Goal: Find specific page/section: Find specific page/section

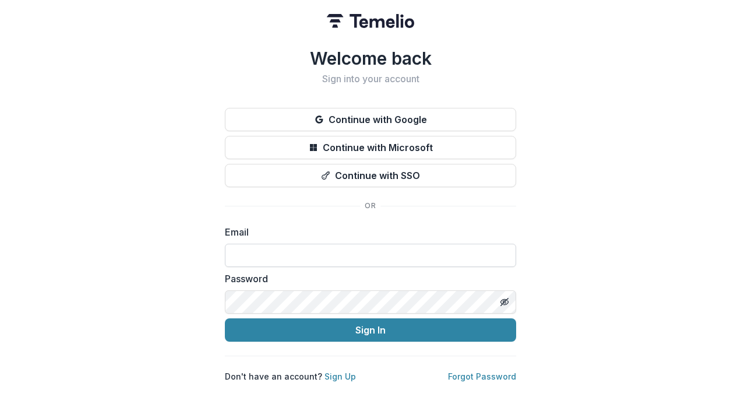
click at [340, 248] on input at bounding box center [370, 255] width 291 height 23
type input "**********"
click at [225, 318] on button "Sign In" at bounding box center [370, 329] width 291 height 23
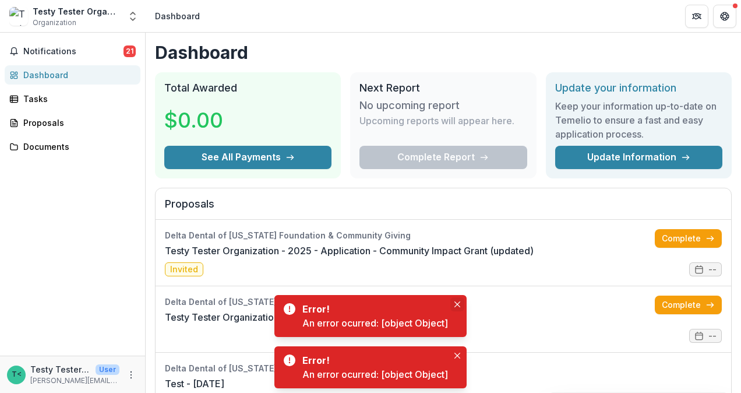
click at [463, 307] on button "Close" at bounding box center [457, 304] width 14 height 14
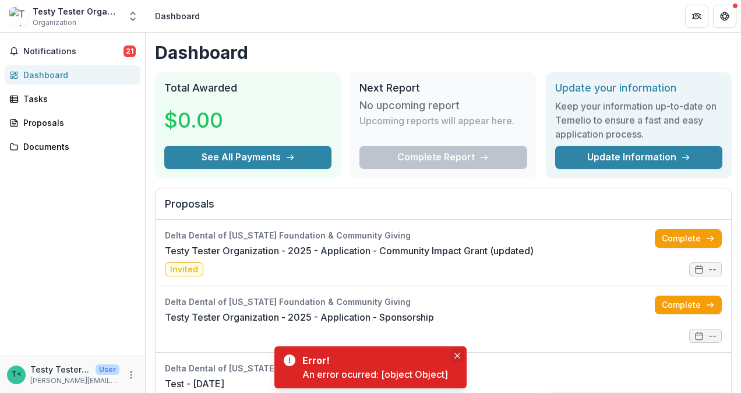
click at [456, 355] on icon "Close" at bounding box center [458, 356] width 6 height 6
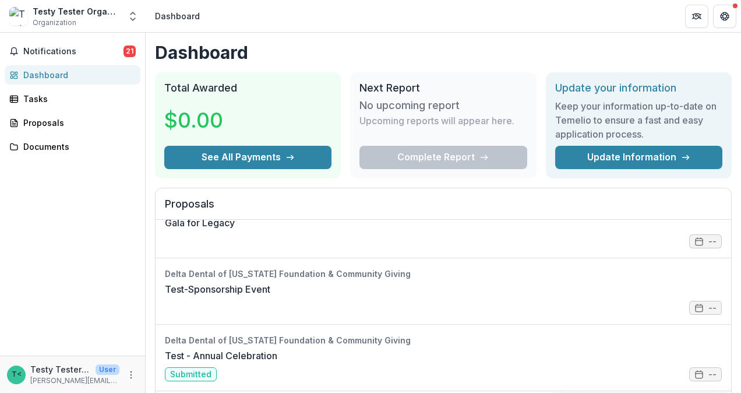
scroll to position [495, 0]
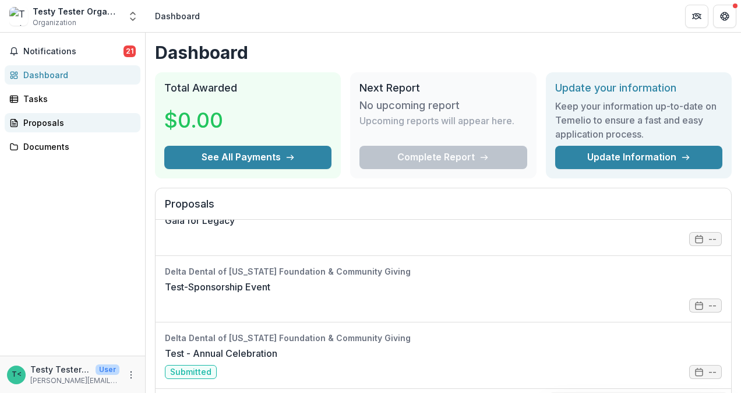
click at [38, 121] on div "Proposals" at bounding box center [77, 123] width 108 height 12
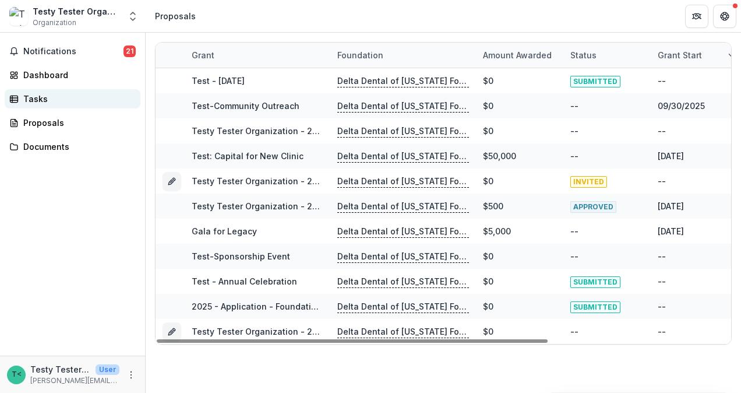
click at [38, 98] on div "Tasks" at bounding box center [77, 99] width 108 height 12
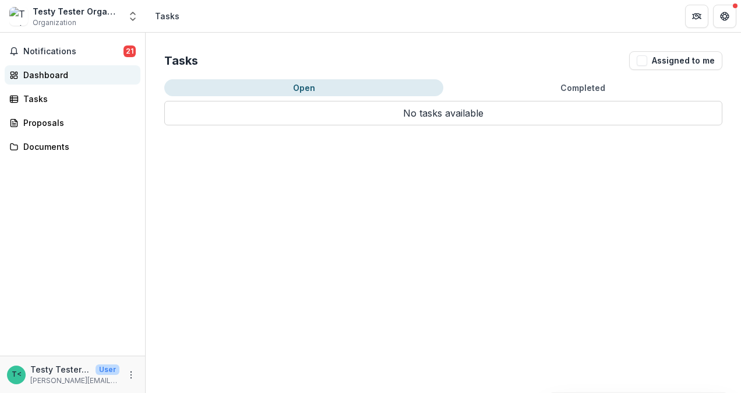
click at [41, 72] on div "Dashboard" at bounding box center [77, 75] width 108 height 12
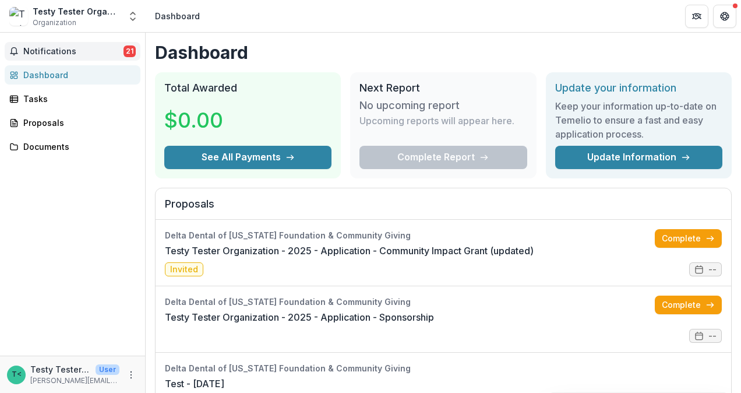
click at [49, 50] on span "Notifications" at bounding box center [73, 52] width 100 height 10
click at [44, 230] on div "Notifications 21 Unread 21 Archived AH Annessa Hicks has reminded you to comple…" at bounding box center [72, 194] width 145 height 323
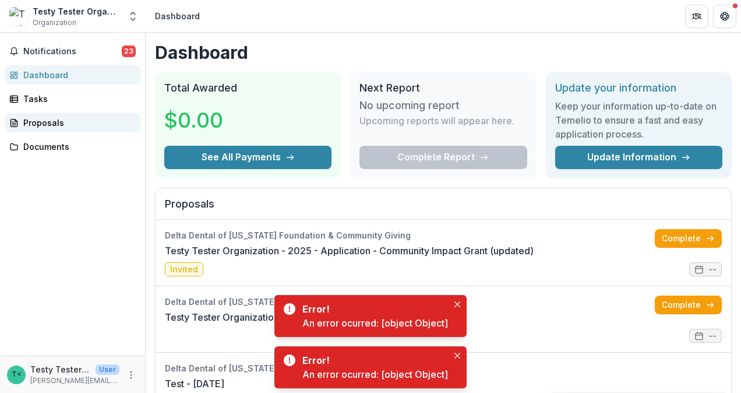
click at [47, 120] on div "Proposals" at bounding box center [77, 123] width 108 height 12
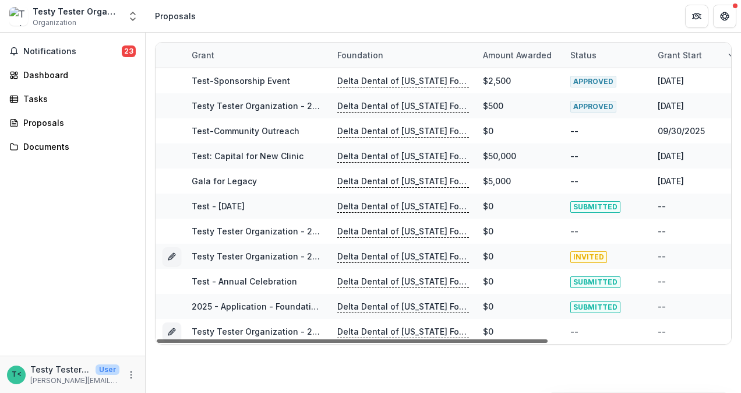
click at [507, 339] on div at bounding box center [352, 340] width 391 height 3
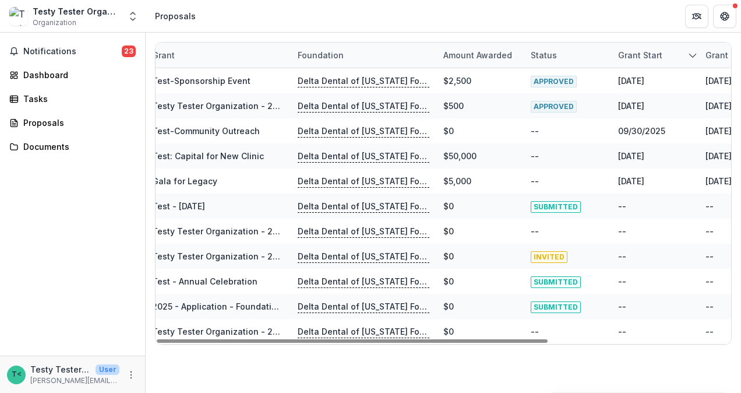
drag, startPoint x: 526, startPoint y: 341, endPoint x: 554, endPoint y: 347, distance: 28.1
click at [547, 343] on div at bounding box center [352, 340] width 391 height 3
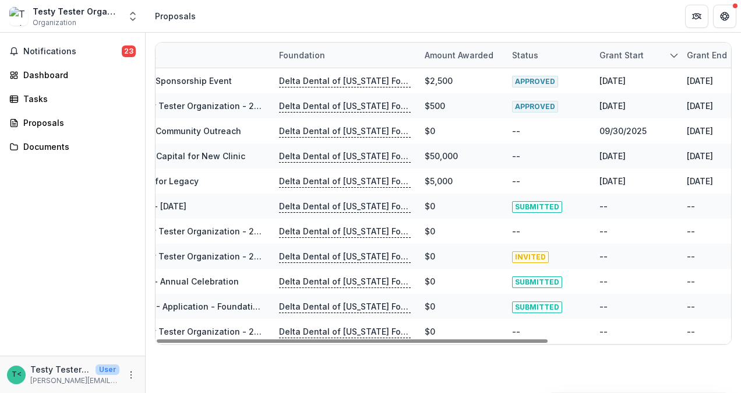
drag, startPoint x: 554, startPoint y: 347, endPoint x: 560, endPoint y: 348, distance: 6.5
click at [557, 347] on div "Grant Foundation Amount awarded Status Grant start Grant end Due Date Report Du…" at bounding box center [444, 193] width 596 height 321
click at [559, 348] on div "Grant Foundation Amount awarded Status Grant start Grant end Due Date Report Du…" at bounding box center [444, 193] width 596 height 321
click at [569, 351] on div "Grant Foundation Amount awarded Status Grant start Grant end Due Date Report Du…" at bounding box center [444, 193] width 596 height 321
click at [586, 353] on div "Grant Foundation Amount awarded Status Grant start Grant end Due Date Report Du…" at bounding box center [444, 213] width 596 height 360
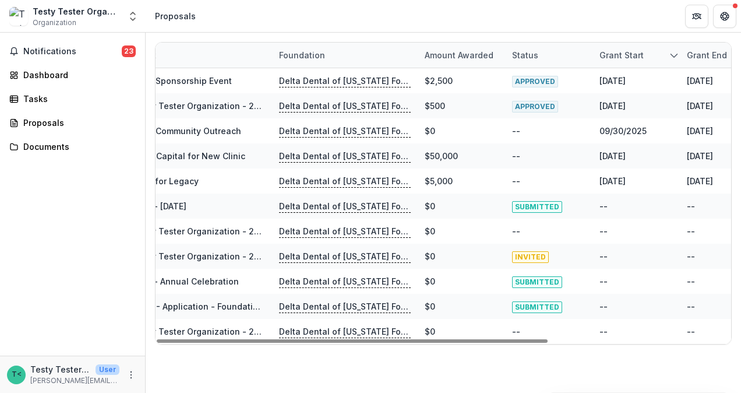
drag, startPoint x: 596, startPoint y: 353, endPoint x: 621, endPoint y: 358, distance: 26.1
click at [622, 358] on div "Grant Foundation Amount awarded Status Grant start Grant end Due Date Report Du…" at bounding box center [444, 213] width 596 height 360
click at [548, 339] on div at bounding box center [352, 340] width 391 height 3
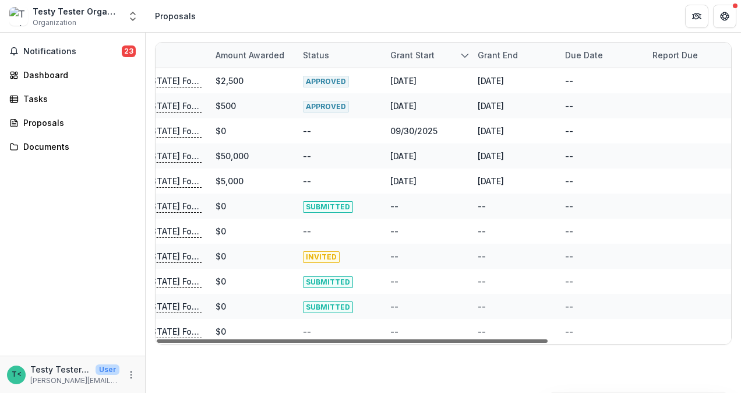
scroll to position [0, 269]
drag, startPoint x: 590, startPoint y: 341, endPoint x: 743, endPoint y: 354, distance: 153.8
click at [548, 343] on div at bounding box center [352, 340] width 391 height 3
click at [741, 354] on html "Skip to content Testy Tester Organization Organization Nonprofits Testy Tester …" at bounding box center [370, 196] width 741 height 393
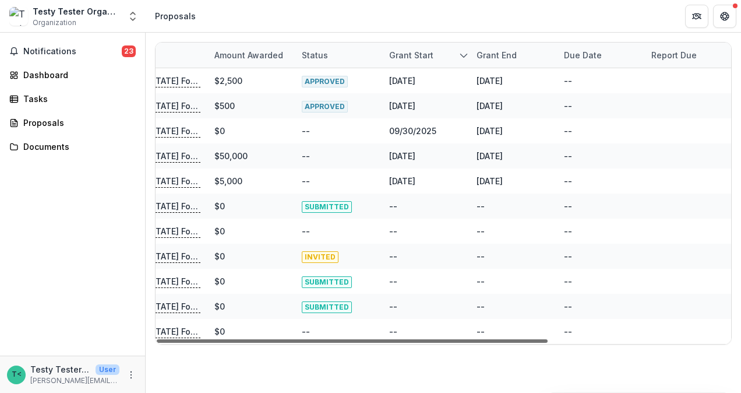
click at [548, 339] on div at bounding box center [352, 340] width 391 height 3
drag, startPoint x: 567, startPoint y: 337, endPoint x: 543, endPoint y: 336, distance: 23.9
click at [548, 339] on div at bounding box center [352, 340] width 391 height 3
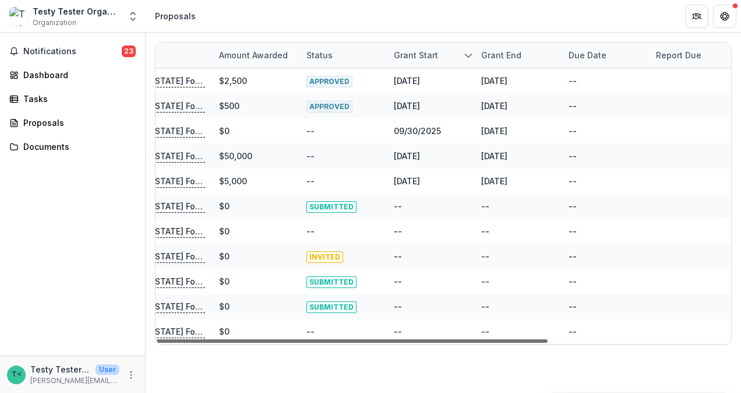
drag, startPoint x: 534, startPoint y: 336, endPoint x: 495, endPoint y: 336, distance: 38.5
click at [530, 339] on div at bounding box center [352, 340] width 391 height 3
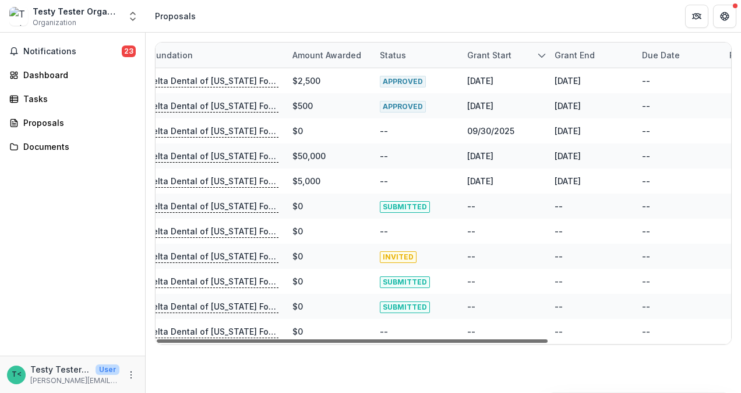
drag, startPoint x: 495, startPoint y: 336, endPoint x: 477, endPoint y: 336, distance: 18.6
click at [479, 339] on div at bounding box center [352, 340] width 391 height 3
click at [457, 339] on div at bounding box center [352, 340] width 391 height 3
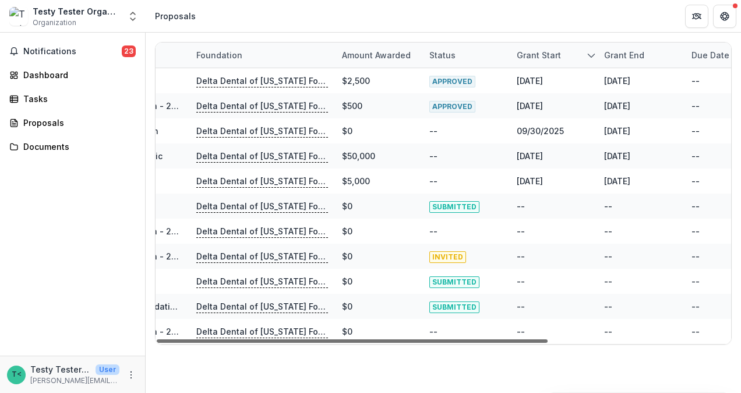
click at [427, 340] on div at bounding box center [352, 340] width 391 height 3
click at [407, 339] on div at bounding box center [352, 340] width 391 height 3
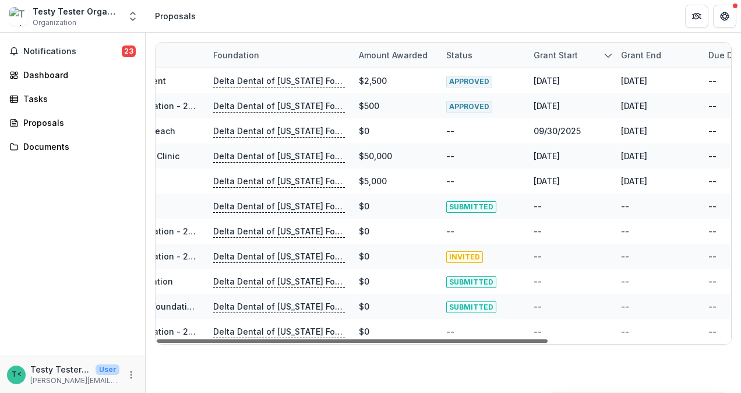
click at [390, 339] on div at bounding box center [352, 340] width 391 height 3
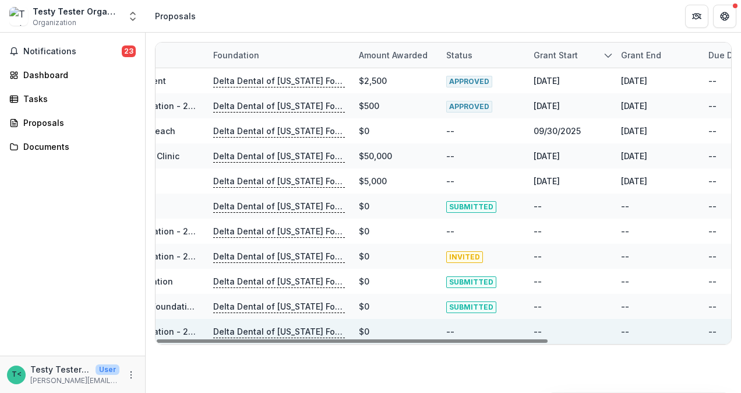
scroll to position [0, 111]
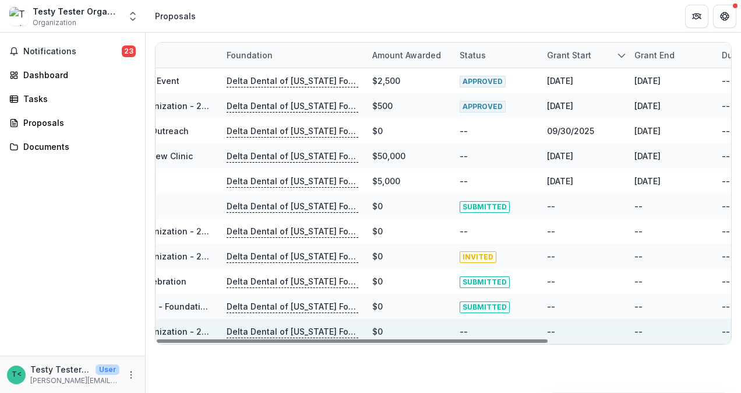
click at [368, 333] on div "$0" at bounding box center [408, 331] width 87 height 25
drag, startPoint x: 368, startPoint y: 333, endPoint x: 318, endPoint y: 329, distance: 50.2
click at [332, 330] on div "Delta Dental of [US_STATE] Foundation & Community Giving" at bounding box center [293, 331] width 146 height 25
click at [317, 329] on p "Delta Dental of [US_STATE] Foundation & Community Giving" at bounding box center [293, 331] width 132 height 13
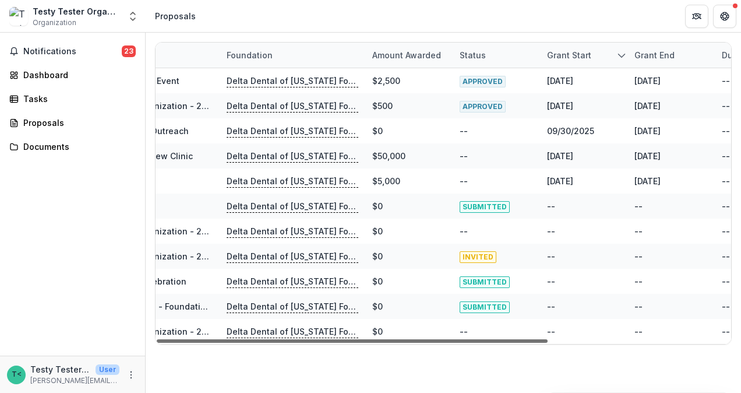
click at [340, 339] on div at bounding box center [352, 340] width 391 height 3
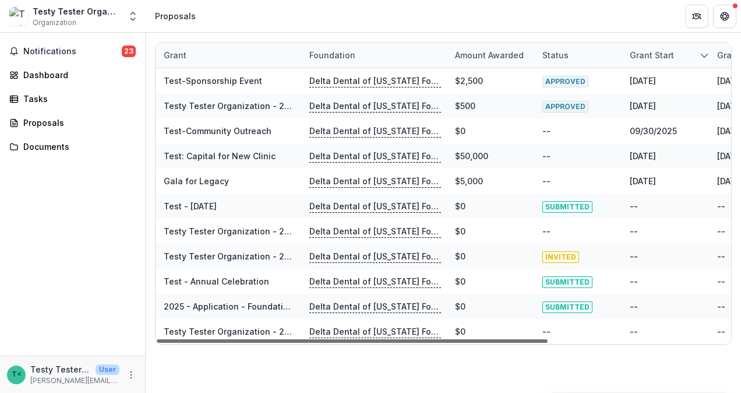
scroll to position [0, 0]
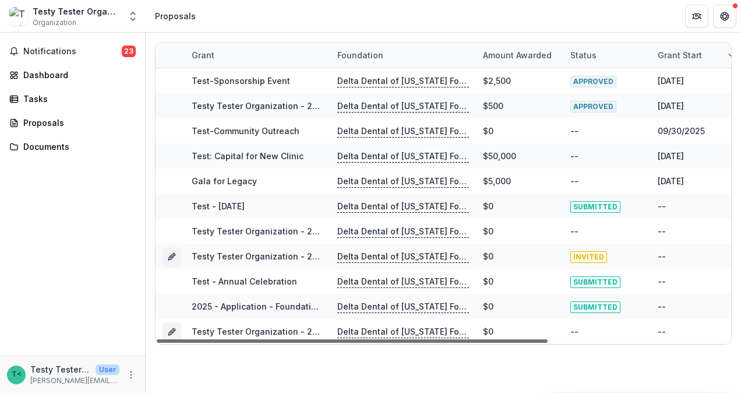
drag, startPoint x: 332, startPoint y: 340, endPoint x: 200, endPoint y: 342, distance: 131.7
click at [200, 342] on div at bounding box center [352, 340] width 391 height 3
drag, startPoint x: 197, startPoint y: 342, endPoint x: 188, endPoint y: 338, distance: 10.0
click at [192, 341] on div at bounding box center [352, 340] width 391 height 3
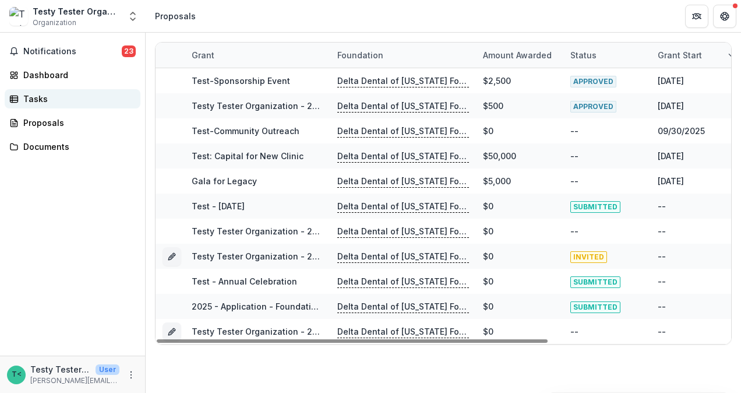
click at [41, 99] on div "Tasks" at bounding box center [77, 99] width 108 height 12
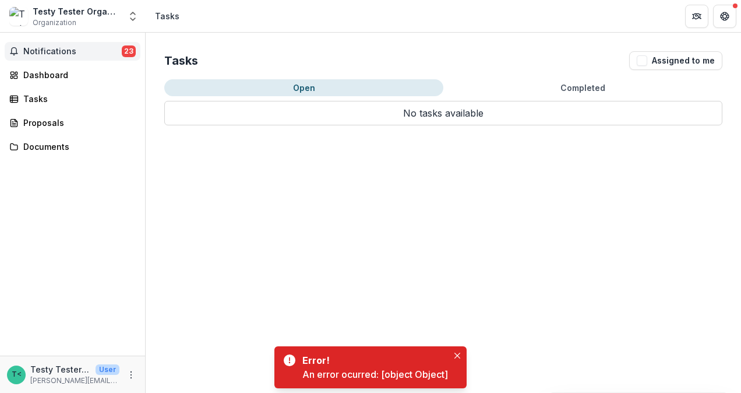
click at [45, 49] on span "Notifications" at bounding box center [72, 52] width 98 height 10
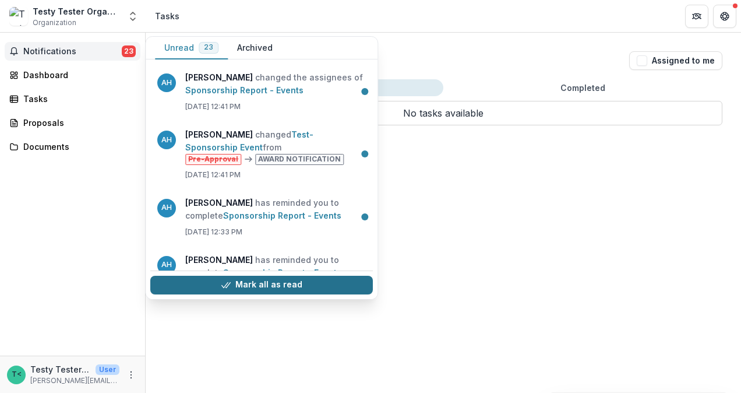
click at [283, 286] on button "Mark all as read" at bounding box center [261, 285] width 223 height 19
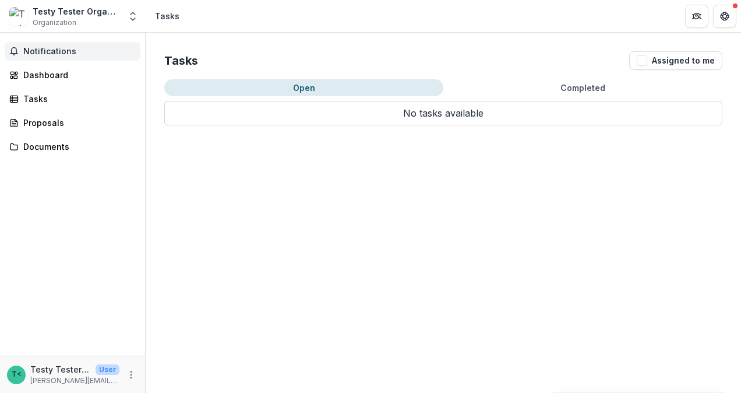
click at [346, 259] on div "Tasks Assigned to me Open Completed No tasks available No tasks available" at bounding box center [444, 213] width 596 height 360
click at [60, 72] on div "Dashboard" at bounding box center [77, 75] width 108 height 12
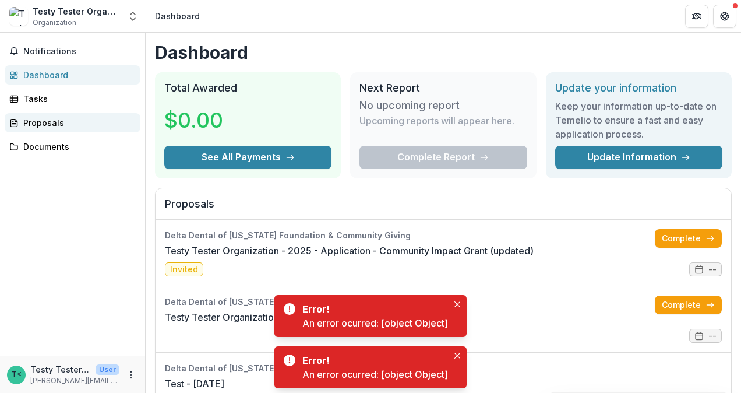
click at [40, 119] on div "Proposals" at bounding box center [77, 123] width 108 height 12
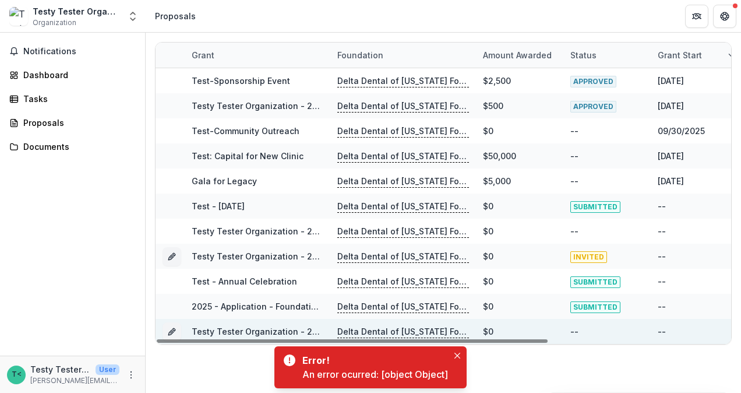
click at [598, 339] on div "--" at bounding box center [607, 331] width 73 height 25
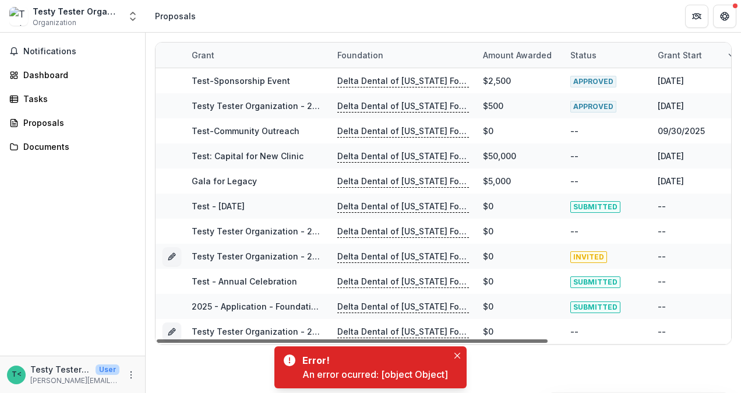
click at [510, 339] on div at bounding box center [352, 340] width 391 height 3
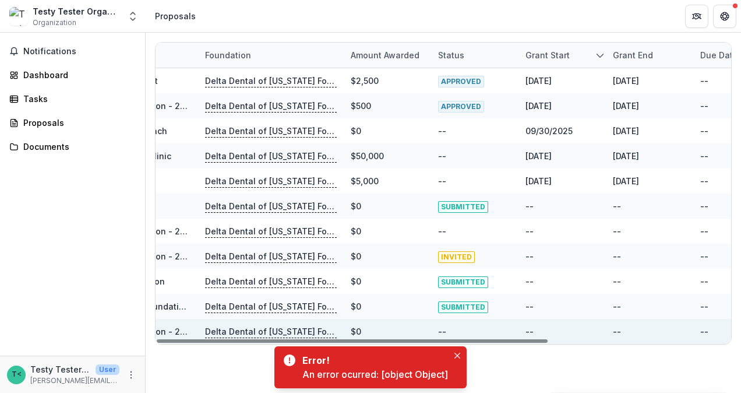
drag, startPoint x: 550, startPoint y: 339, endPoint x: 655, endPoint y: 331, distance: 105.8
click at [548, 339] on div at bounding box center [352, 340] width 391 height 3
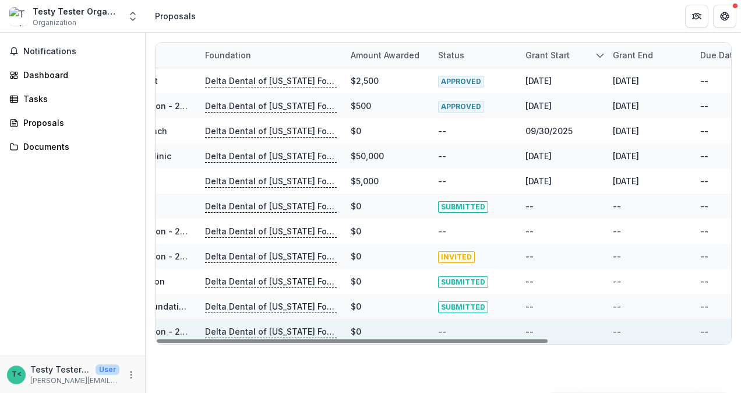
scroll to position [0, 159]
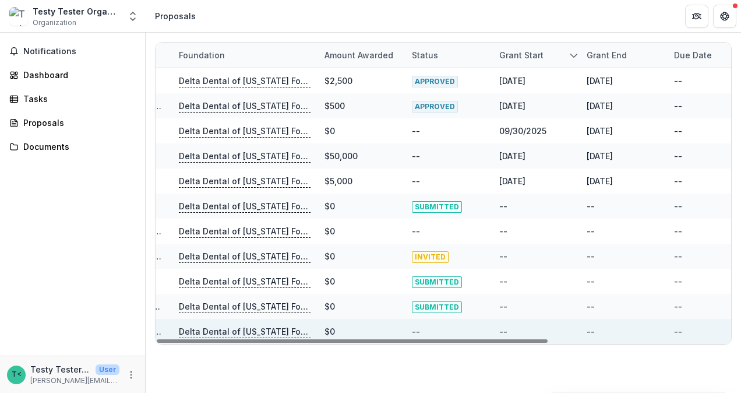
click at [651, 331] on div "--" at bounding box center [623, 331] width 73 height 25
drag, startPoint x: 664, startPoint y: 330, endPoint x: 685, endPoint y: 329, distance: 21.1
click at [668, 330] on div "Testy Tester Organization - 2025 - Application - Sponsorship Delta Dental of [U…" at bounding box center [419, 331] width 845 height 25
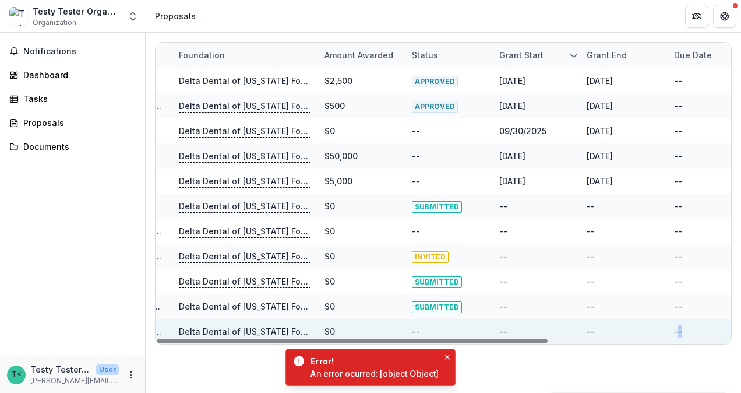
drag, startPoint x: 685, startPoint y: 329, endPoint x: 705, endPoint y: 328, distance: 19.3
click at [705, 328] on div "--" at bounding box center [710, 331] width 73 height 25
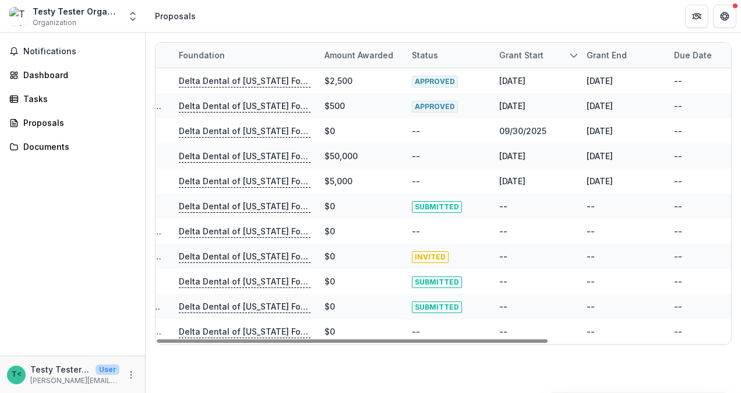
click at [738, 327] on div "Grant Foundation Amount awarded Status Grant start Grant end Due Date Report Du…" at bounding box center [444, 193] width 596 height 321
click at [740, 327] on div "Grant Foundation Amount awarded Status Grant start Grant end Due Date Report Du…" at bounding box center [444, 193] width 596 height 321
click at [548, 339] on div at bounding box center [352, 340] width 391 height 3
drag, startPoint x: 596, startPoint y: 336, endPoint x: 558, endPoint y: 336, distance: 37.9
click at [548, 339] on div at bounding box center [352, 340] width 391 height 3
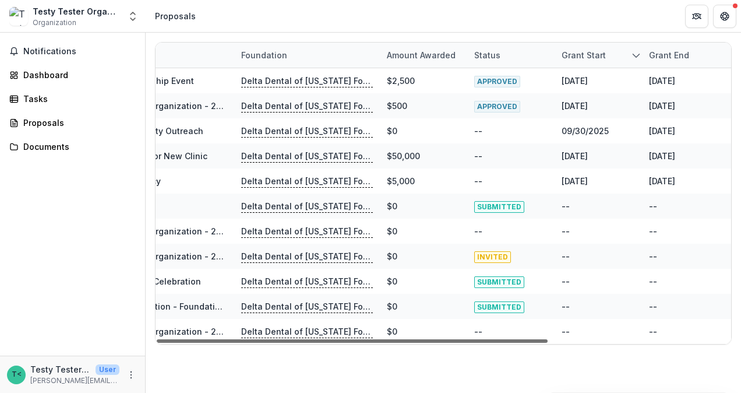
scroll to position [0, 13]
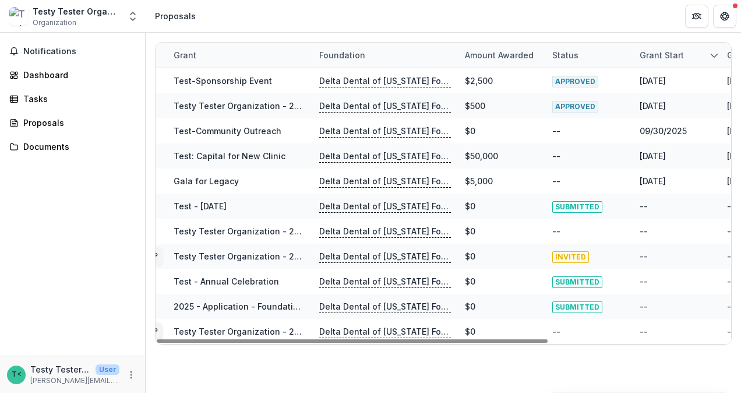
drag, startPoint x: 558, startPoint y: 336, endPoint x: 413, endPoint y: 351, distance: 146.4
click at [481, 343] on div at bounding box center [352, 340] width 391 height 3
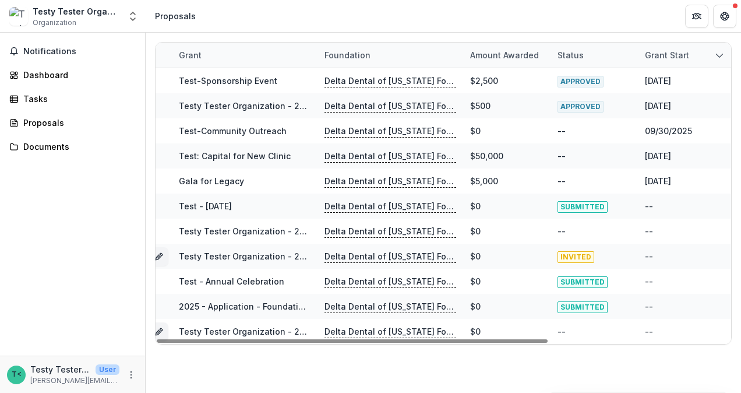
click at [421, 351] on div "Grant Foundation Amount awarded Status Grant start Grant end Due Date Report Du…" at bounding box center [444, 193] width 596 height 321
click at [344, 352] on div "Grant Foundation Amount awarded Status Grant start Grant end Due Date Report Du…" at bounding box center [444, 193] width 596 height 321
drag, startPoint x: 322, startPoint y: 352, endPoint x: 314, endPoint y: 350, distance: 8.9
click at [318, 352] on div "Grant Foundation Amount awarded Status Grant start Grant end Due Date Report Du…" at bounding box center [444, 193] width 596 height 321
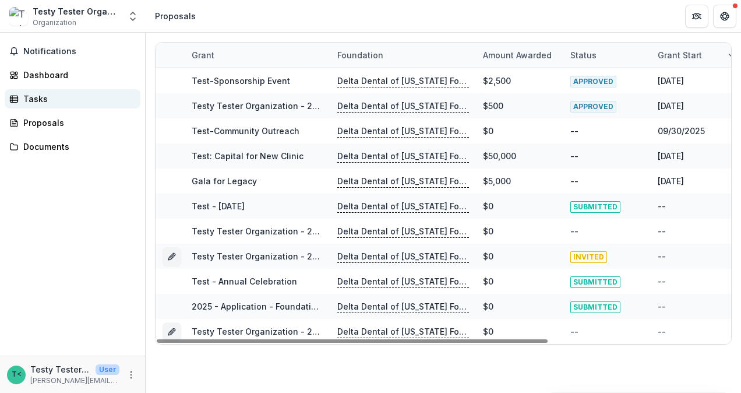
click at [44, 98] on div "Tasks" at bounding box center [77, 99] width 108 height 12
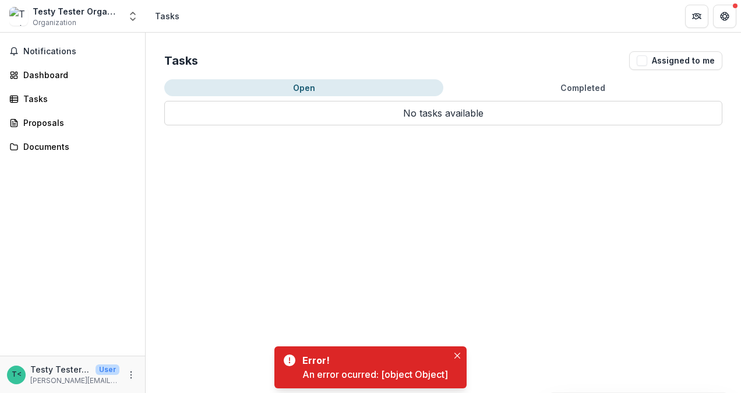
click at [575, 89] on button "Completed" at bounding box center [582, 87] width 279 height 17
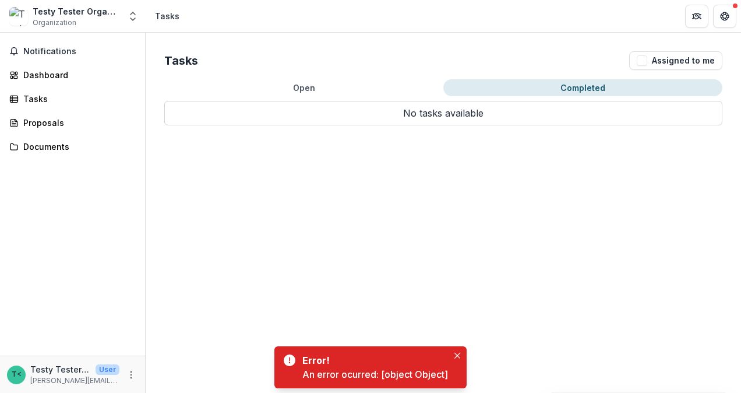
click at [344, 86] on button "Open" at bounding box center [303, 87] width 279 height 17
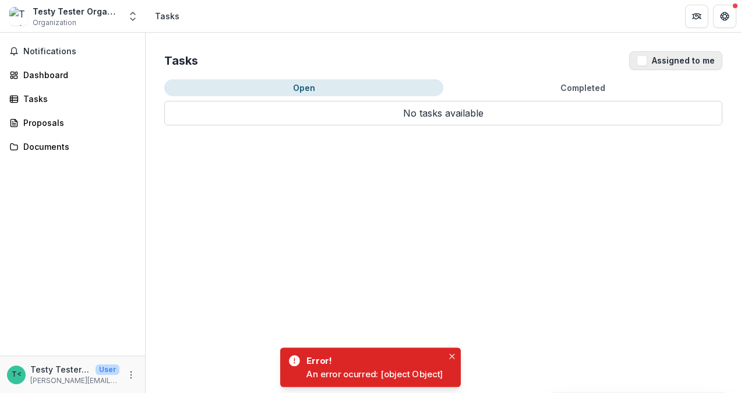
click at [645, 58] on span "button" at bounding box center [642, 60] width 10 height 10
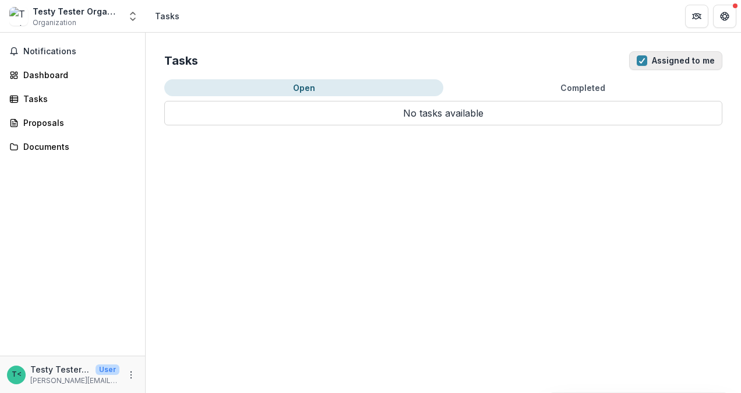
click at [646, 59] on span "button" at bounding box center [642, 60] width 10 height 10
click at [40, 48] on span "Notifications" at bounding box center [79, 52] width 112 height 10
click at [42, 75] on div "Dashboard" at bounding box center [77, 75] width 108 height 12
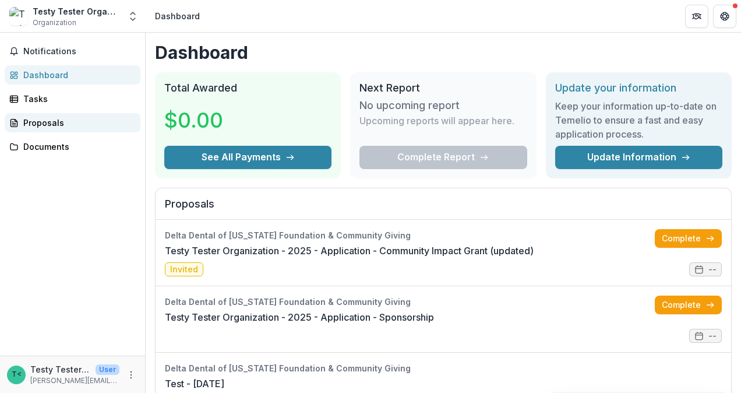
click at [44, 121] on div "Proposals" at bounding box center [77, 123] width 108 height 12
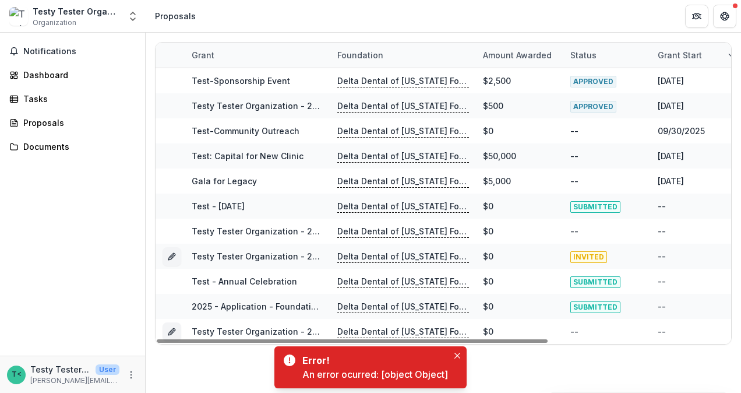
click at [584, 49] on div "Status" at bounding box center [584, 55] width 40 height 12
click at [589, 56] on div "Status" at bounding box center [584, 55] width 40 height 12
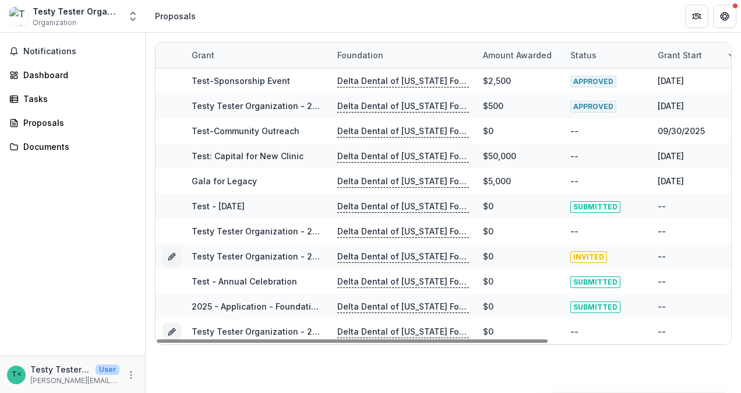
click at [559, 19] on header "Proposals" at bounding box center [444, 16] width 596 height 32
click at [54, 122] on div "Proposals" at bounding box center [77, 123] width 108 height 12
click at [56, 75] on div "Dashboard" at bounding box center [77, 75] width 108 height 12
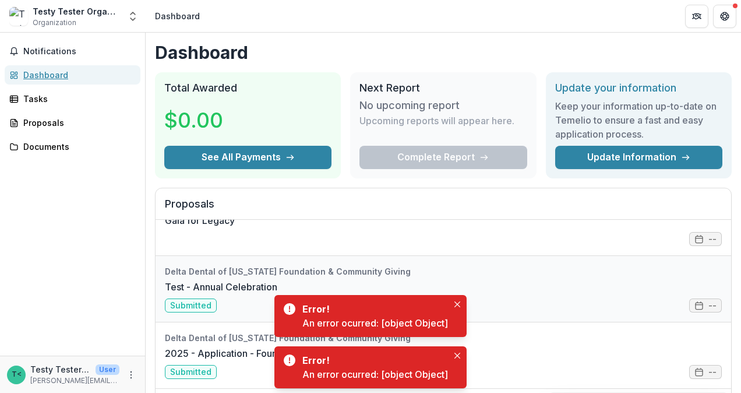
scroll to position [291, 0]
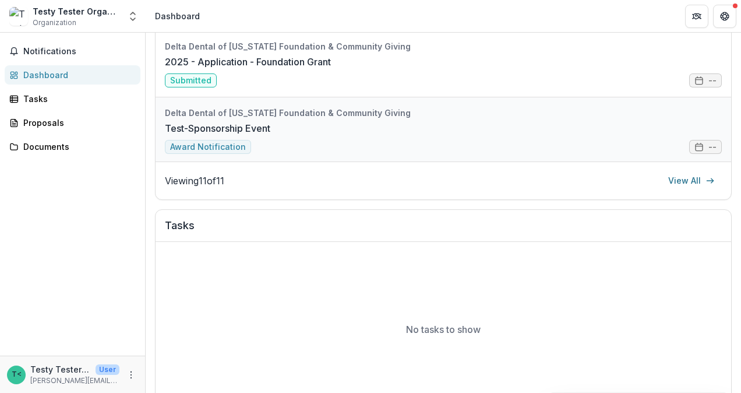
click at [200, 135] on link "Test-Sponsorship Event" at bounding box center [217, 128] width 105 height 14
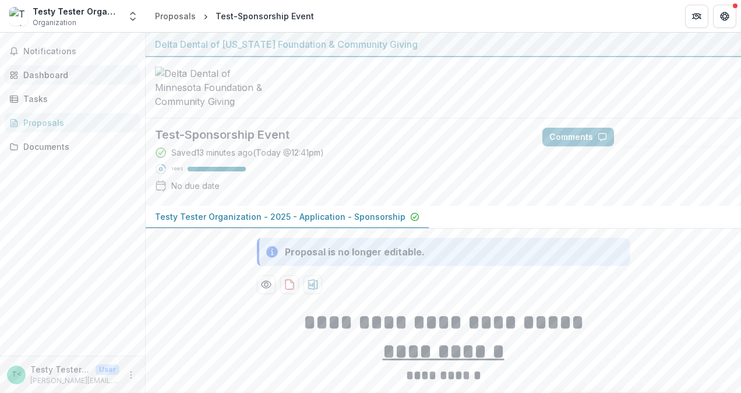
click at [44, 78] on div "Dashboard" at bounding box center [77, 75] width 108 height 12
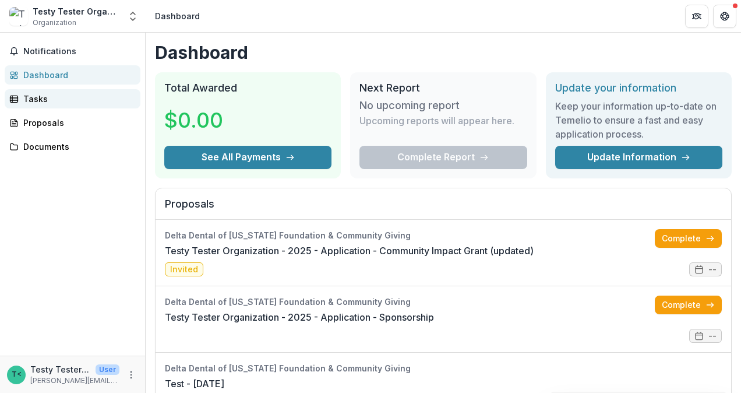
click at [29, 100] on div "Tasks" at bounding box center [77, 99] width 108 height 12
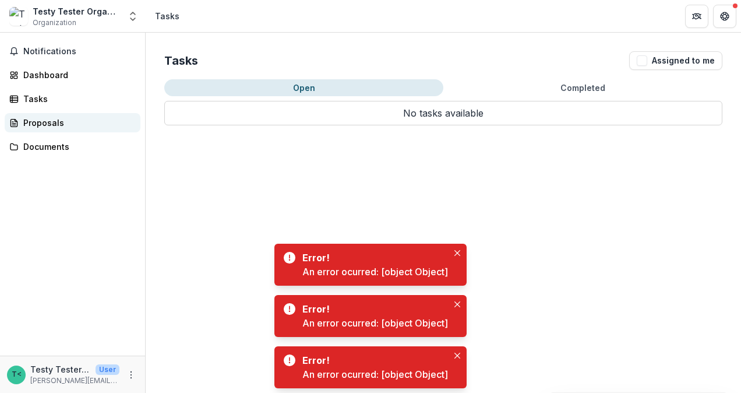
click at [57, 125] on div "Proposals" at bounding box center [77, 123] width 108 height 12
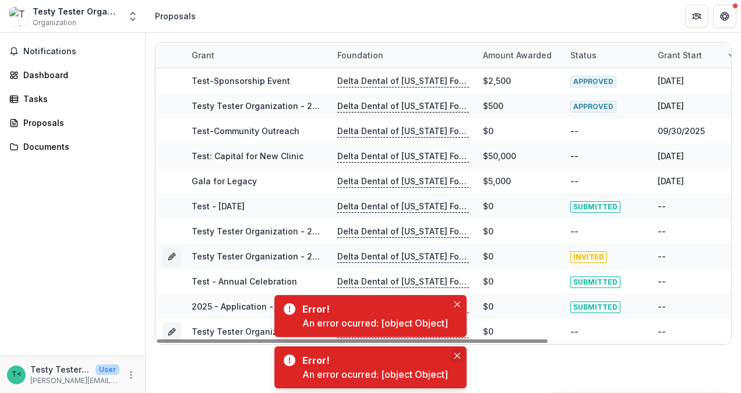
click at [457, 353] on icon "Close" at bounding box center [458, 356] width 6 height 6
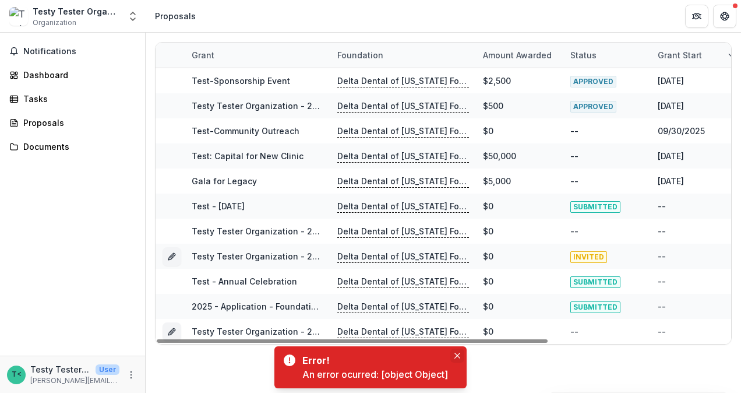
click at [460, 354] on button "Close" at bounding box center [457, 355] width 14 height 14
